Goal: Obtain resource: Download file/media

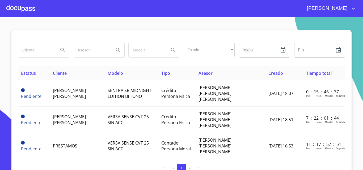
click at [46, 54] on input "search" at bounding box center [36, 50] width 36 height 14
type input "[PERSON_NAME]"
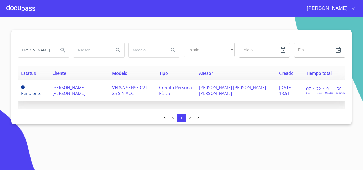
scroll to position [0, 0]
click at [85, 90] on span "[PERSON_NAME] [PERSON_NAME]" at bounding box center [68, 91] width 33 height 12
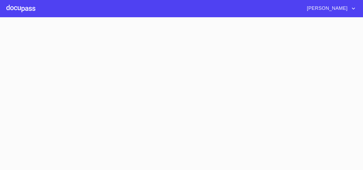
click at [88, 90] on section at bounding box center [181, 93] width 363 height 153
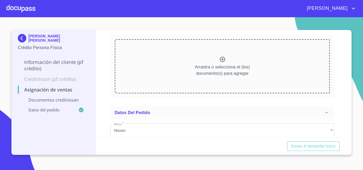
scroll to position [53, 0]
click at [21, 38] on img at bounding box center [23, 38] width 11 height 8
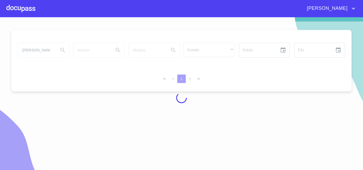
click at [19, 5] on div at bounding box center [20, 8] width 29 height 17
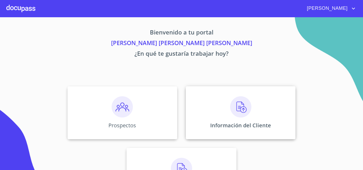
click at [197, 112] on div "Información del Cliente" at bounding box center [241, 112] width 110 height 53
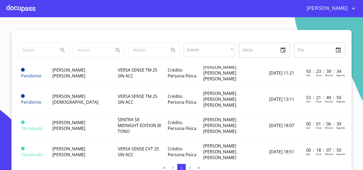
scroll to position [53, 0]
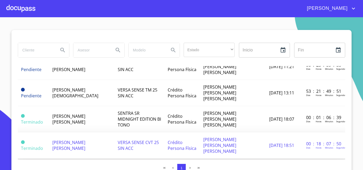
click at [75, 133] on td "[PERSON_NAME] [PERSON_NAME]" at bounding box center [81, 146] width 65 height 26
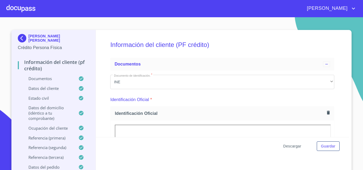
click at [288, 145] on span "Descargar" at bounding box center [292, 146] width 18 height 7
click at [290, 145] on span "Descargar" at bounding box center [292, 146] width 18 height 7
